Goal: Find specific page/section: Find specific page/section

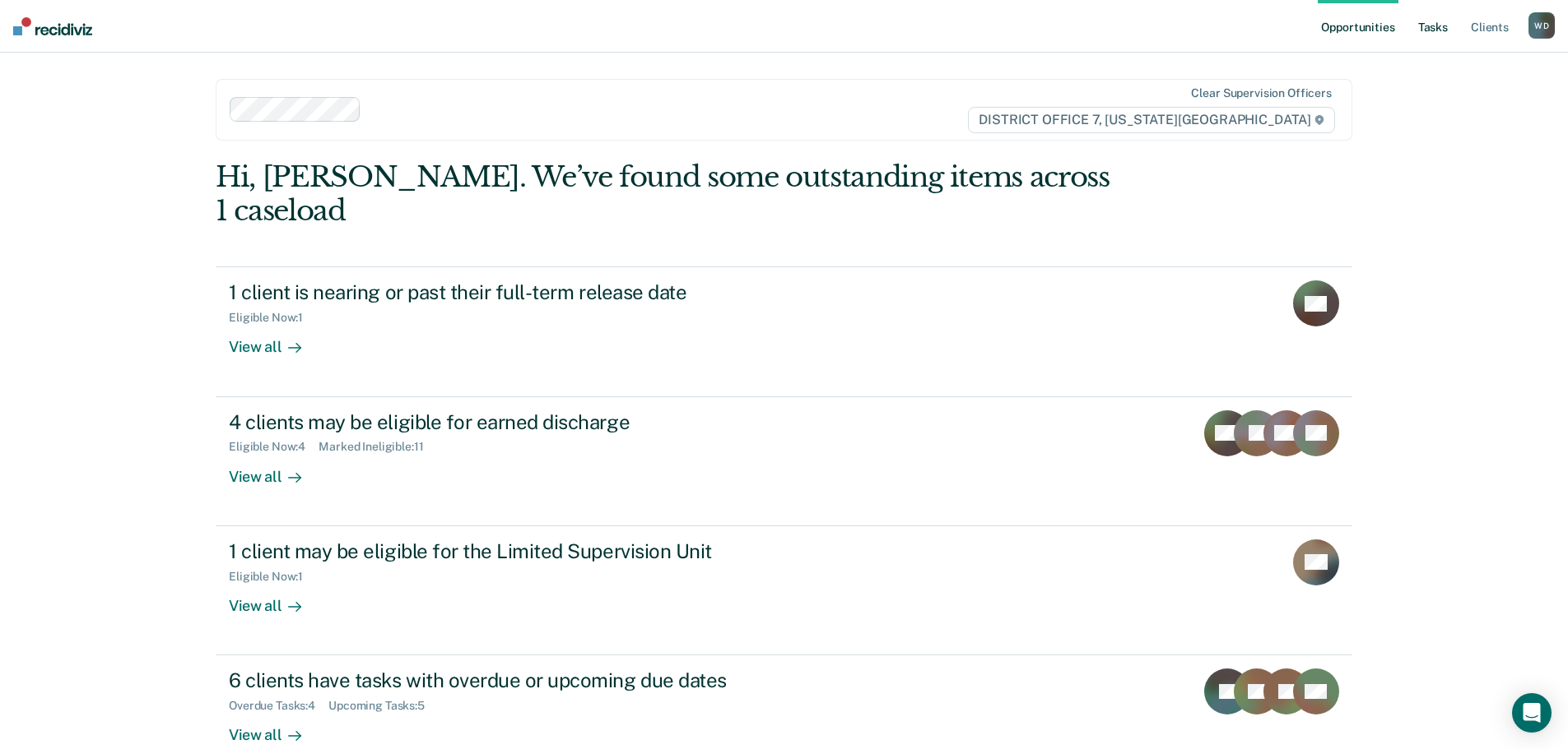
click at [1434, 27] on link "Tasks" at bounding box center [1432, 26] width 36 height 53
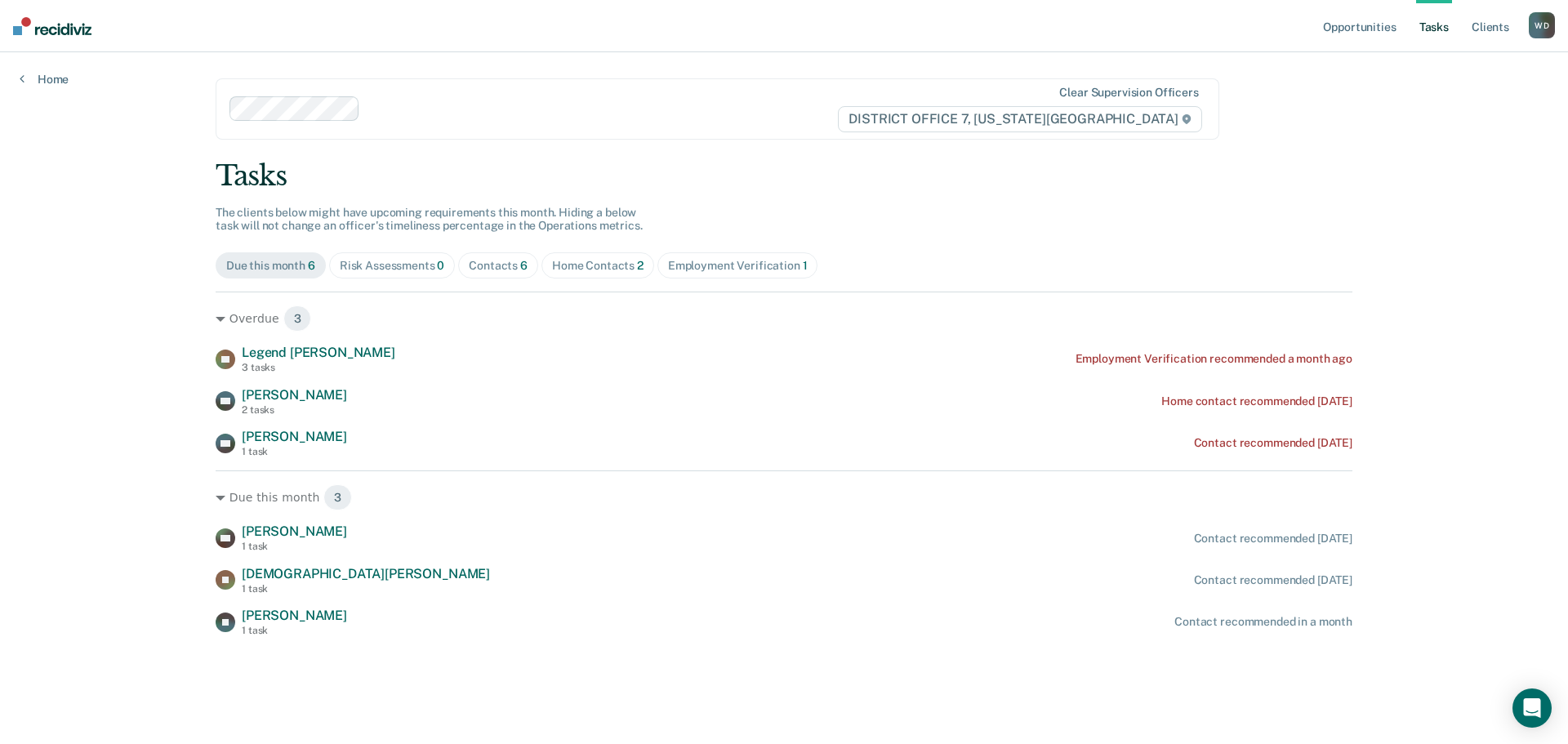
click at [602, 259] on div "Home Contacts 2" at bounding box center [598, 266] width 92 height 14
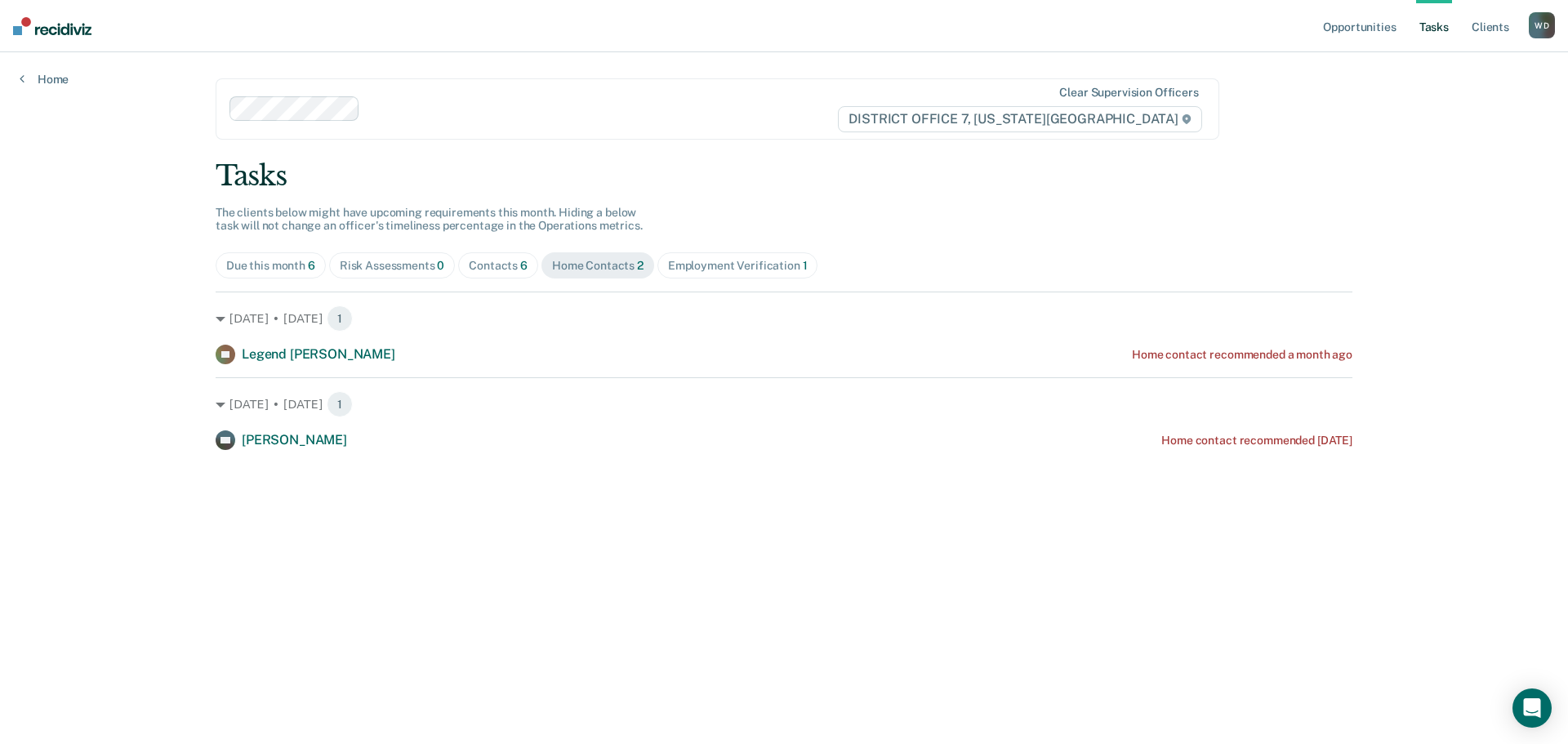
click at [494, 270] on div "Contacts 6" at bounding box center [498, 266] width 59 height 14
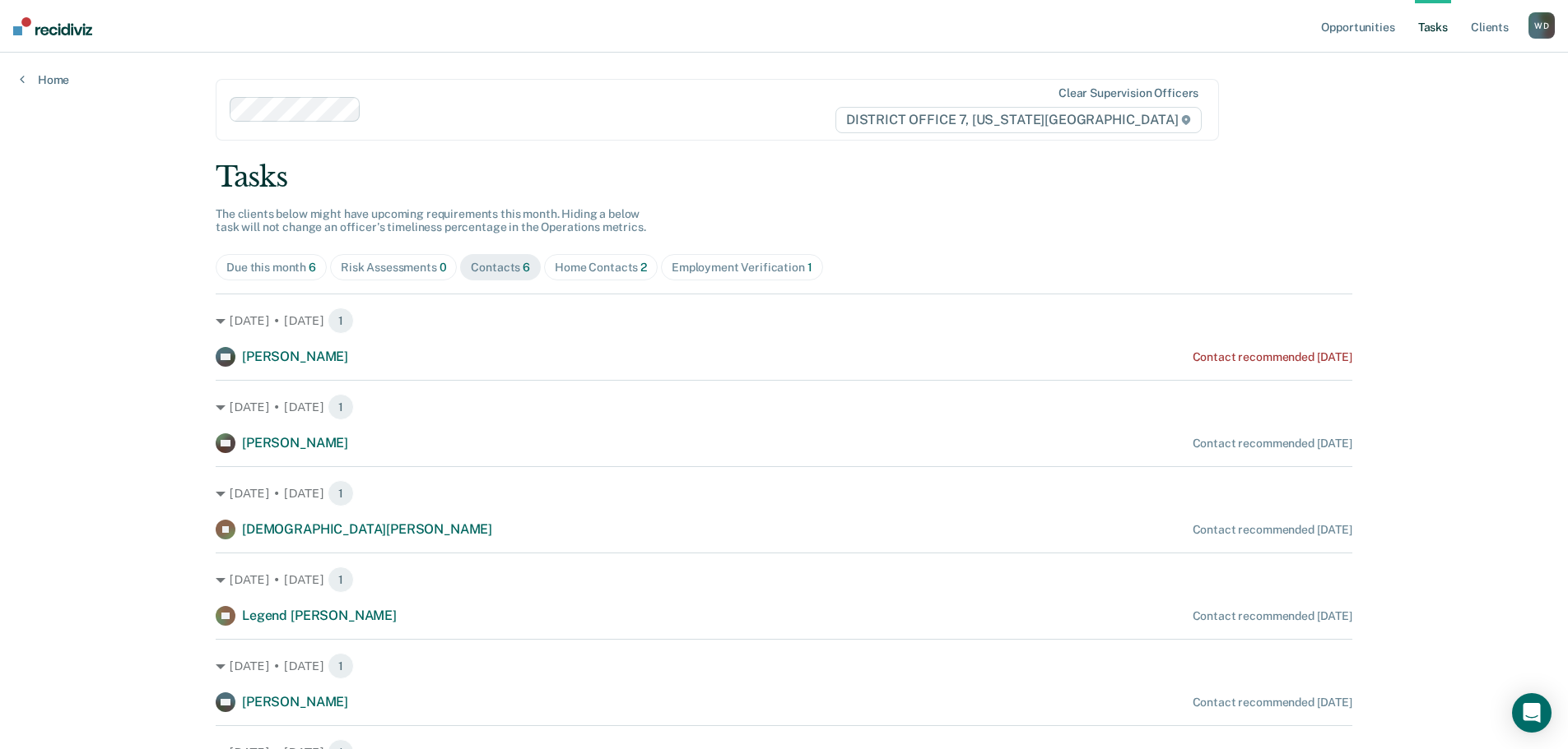
click at [588, 261] on div "Home Contacts 2" at bounding box center [601, 268] width 92 height 14
